Goal: Information Seeking & Learning: Understand process/instructions

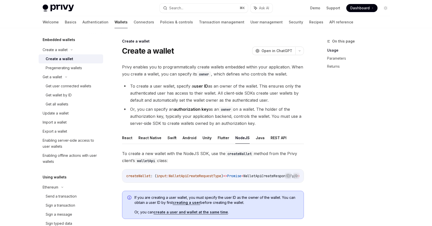
click at [261, 103] on li "To create a user wallet, specify a user ID as an owner of the wallet. This ensu…" at bounding box center [213, 93] width 182 height 21
click at [131, 109] on li "Or, you can specify an authorization key as an owner on a wallet. The holder of…" at bounding box center [213, 116] width 182 height 21
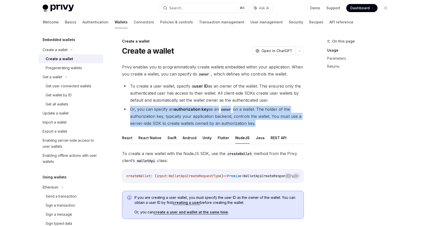
drag, startPoint x: 131, startPoint y: 109, endPoint x: 255, endPoint y: 123, distance: 124.6
click at [255, 123] on li "Or, you can specify an authorization key as an owner on a wallet. The holder of…" at bounding box center [213, 116] width 182 height 21
click at [248, 123] on li "Or, you can specify an authorization key as an owner on a wallet. The holder of…" at bounding box center [213, 116] width 182 height 21
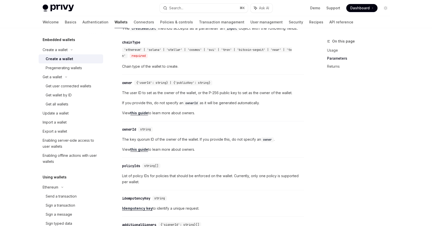
scroll to position [406, 0]
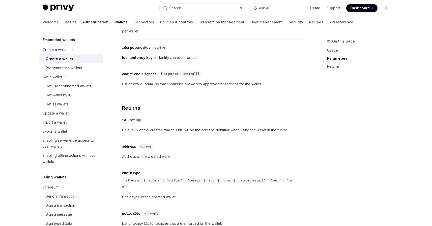
click at [82, 21] on link "Authentication" at bounding box center [95, 22] width 26 height 12
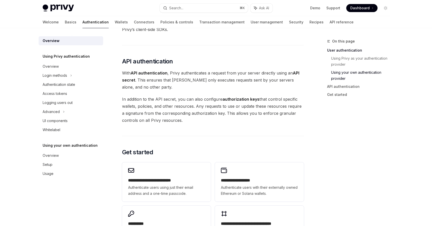
scroll to position [403, 0]
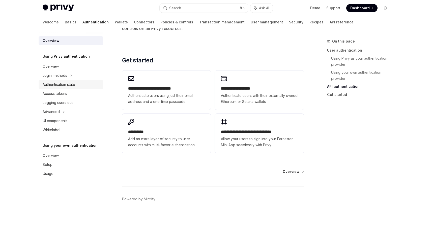
click at [74, 86] on div "Authentication state" at bounding box center [59, 85] width 33 height 6
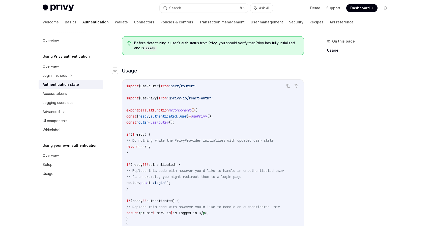
scroll to position [201, 0]
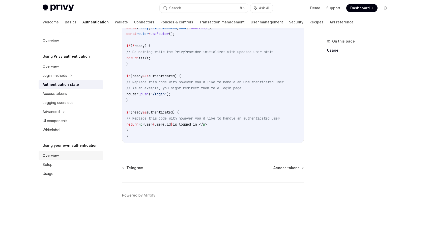
click at [77, 157] on div "Overview" at bounding box center [72, 156] width 58 height 6
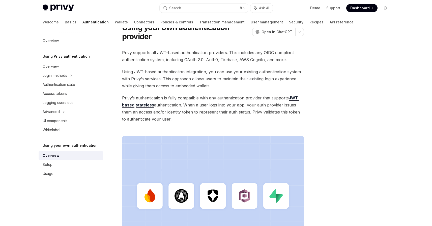
scroll to position [146, 0]
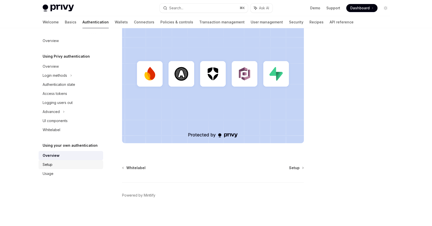
click at [71, 166] on div "Setup" at bounding box center [72, 165] width 58 height 6
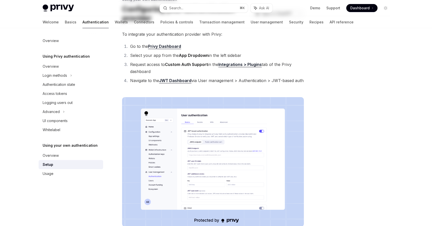
scroll to position [88, 0]
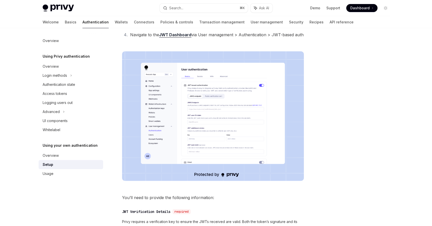
click at [389, 121] on div at bounding box center [355, 132] width 77 height 188
click at [224, 125] on img at bounding box center [213, 116] width 182 height 130
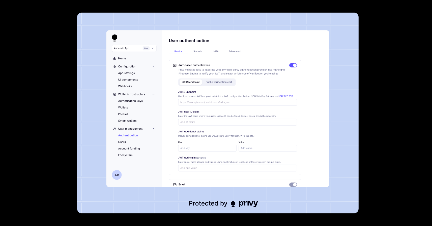
click at [374, 17] on div at bounding box center [216, 113] width 432 height 226
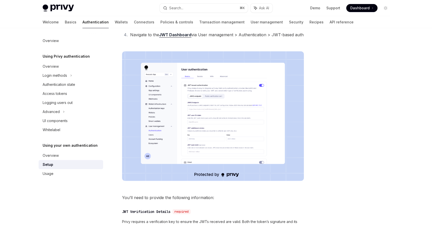
scroll to position [183, 0]
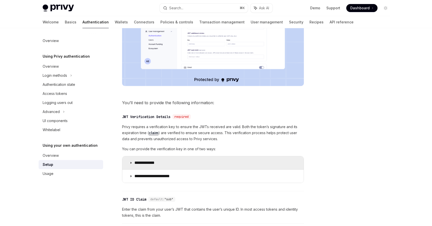
click at [183, 164] on summary "**********" at bounding box center [212, 163] width 181 height 13
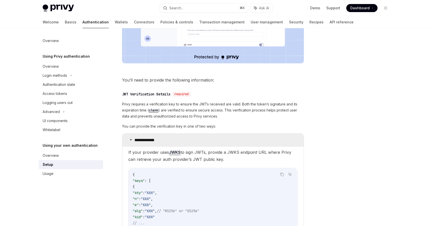
scroll to position [287, 0]
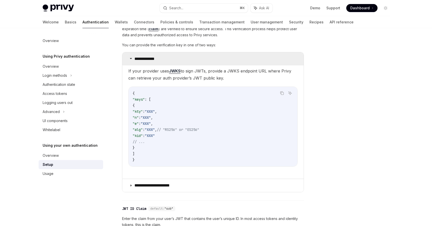
click at [197, 59] on summary "**********" at bounding box center [212, 58] width 181 height 13
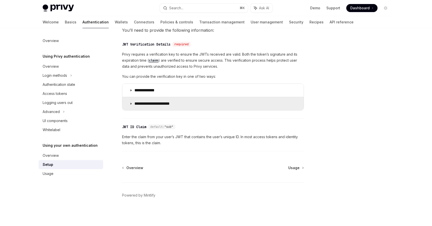
click at [186, 105] on summary "**********" at bounding box center [212, 103] width 181 height 13
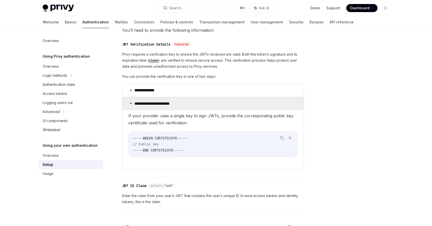
click at [187, 103] on summary "**********" at bounding box center [212, 103] width 181 height 13
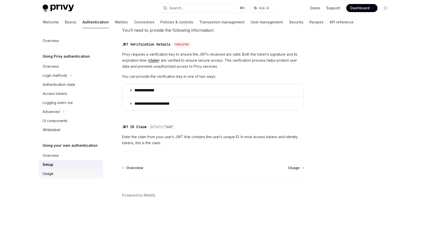
click at [53, 175] on div "Usage" at bounding box center [72, 174] width 58 height 6
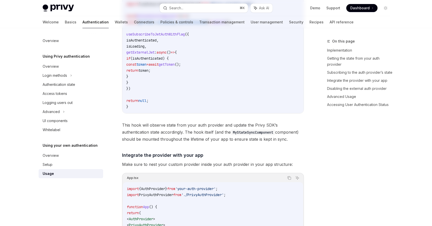
type textarea "*"
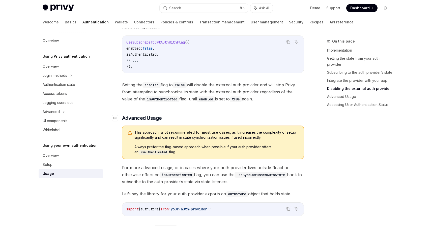
scroll to position [632, 0]
